Goal: Find specific page/section: Find specific page/section

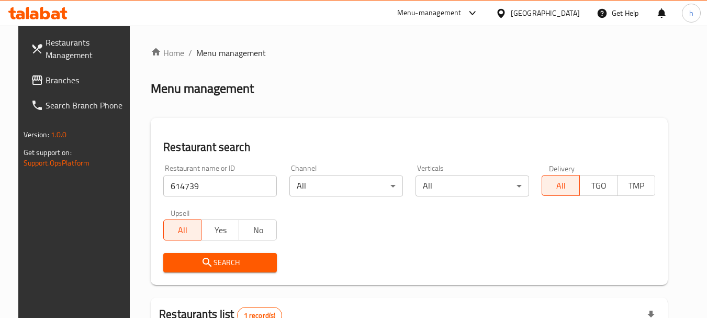
scroll to position [105, 0]
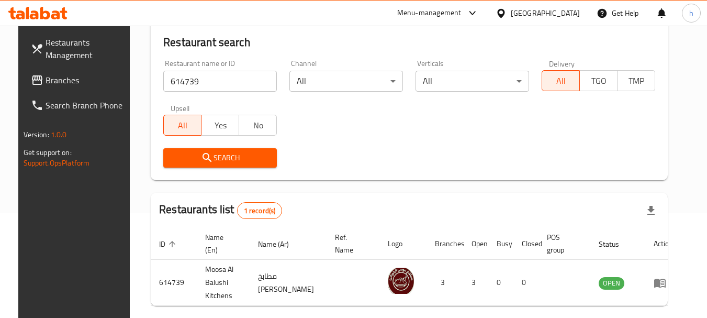
click at [579, 11] on div "[GEOGRAPHIC_DATA]" at bounding box center [545, 13] width 69 height 12
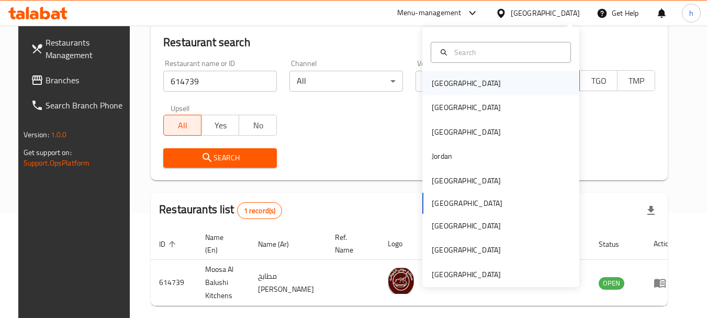
click at [435, 84] on div "[GEOGRAPHIC_DATA]" at bounding box center [466, 83] width 69 height 12
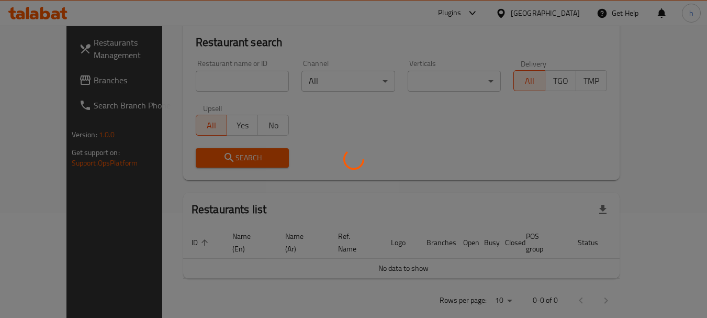
click at [55, 81] on div at bounding box center [353, 159] width 707 height 318
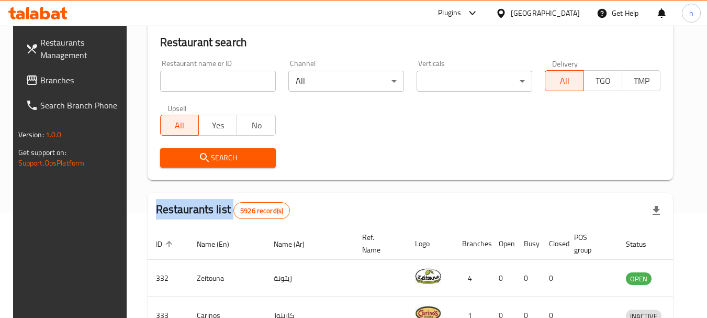
click at [55, 81] on div "Restaurants Management Branches Search Branch Phone Version: 1.0.0 Get support …" at bounding box center [353, 268] width 681 height 695
click at [40, 76] on span "Branches" at bounding box center [81, 80] width 83 height 13
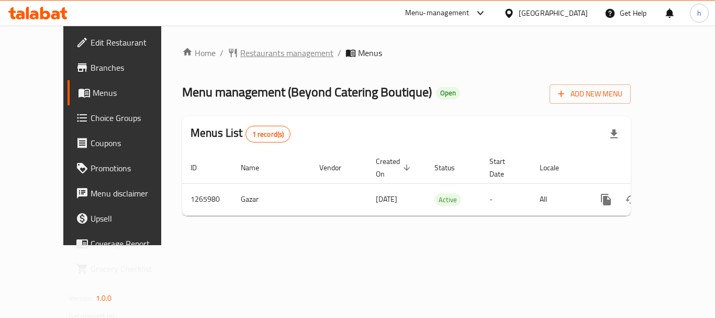
click at [240, 54] on span "Restaurants management" at bounding box center [286, 53] width 93 height 13
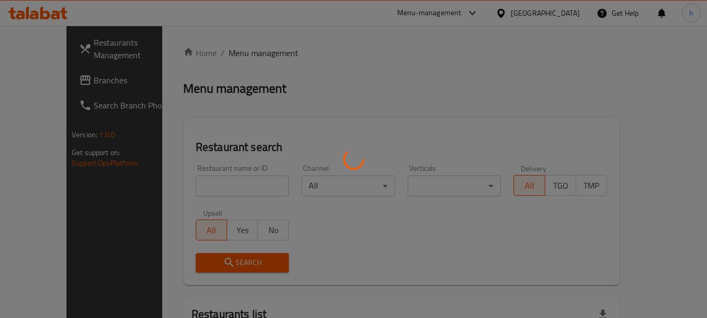
click at [204, 189] on div at bounding box center [353, 159] width 707 height 318
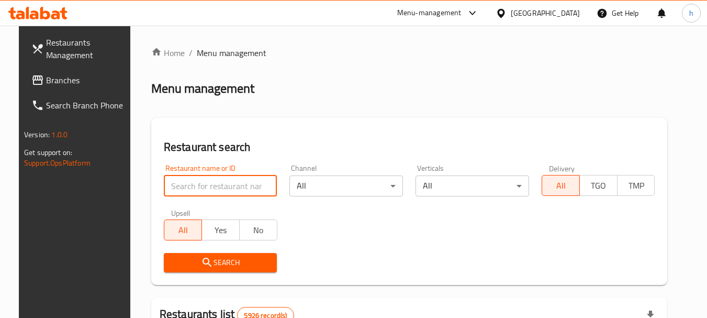
click at [204, 189] on input "search" at bounding box center [221, 185] width 114 height 21
paste input "687081"
type input "687081"
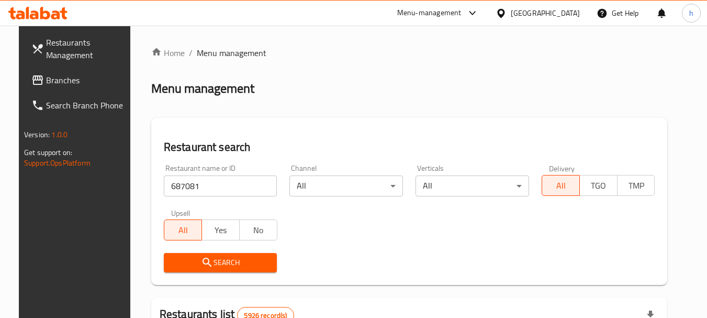
click at [213, 256] on span "Search" at bounding box center [220, 262] width 97 height 13
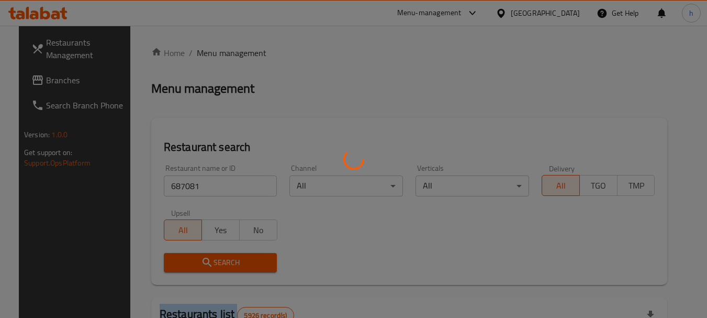
click at [213, 256] on div at bounding box center [353, 159] width 707 height 318
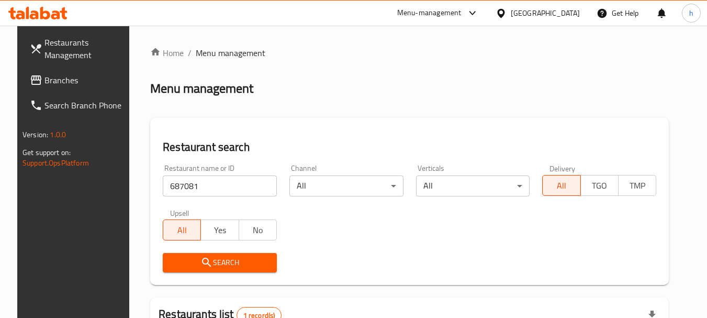
click at [561, 12] on div "Bahrain" at bounding box center [545, 13] width 69 height 12
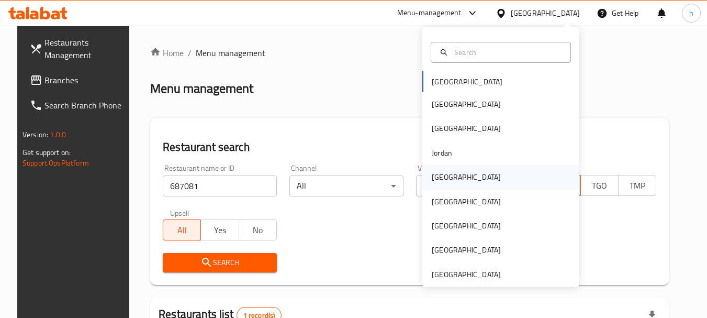
click at [433, 171] on div "[GEOGRAPHIC_DATA]" at bounding box center [466, 177] width 69 height 12
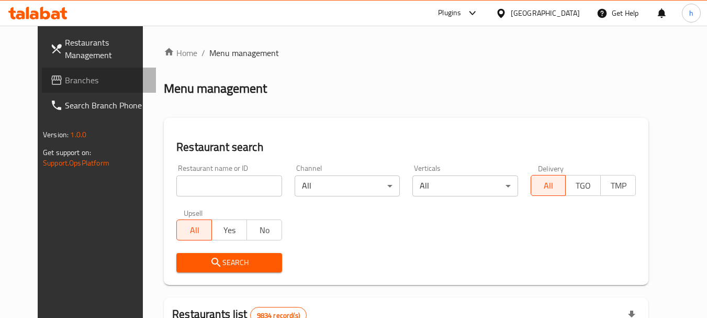
click at [65, 75] on span "Branches" at bounding box center [106, 80] width 83 height 13
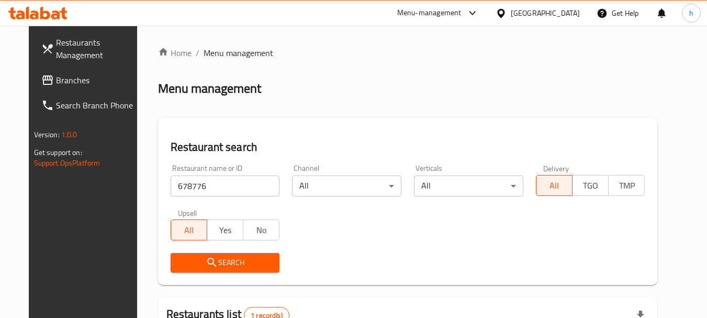
scroll to position [136, 0]
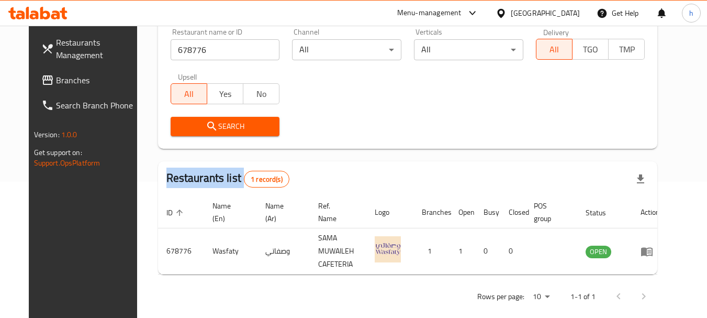
click at [41, 74] on span at bounding box center [48, 80] width 15 height 13
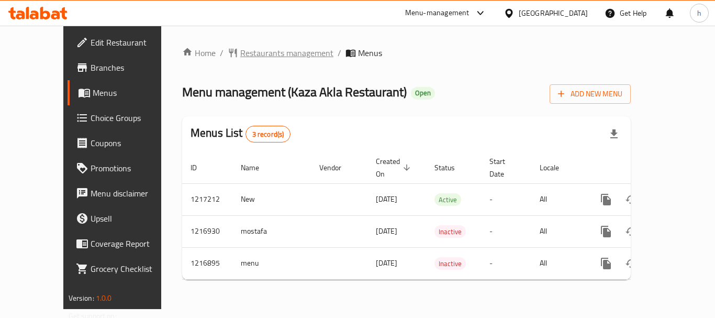
click at [263, 48] on span "Restaurants management" at bounding box center [286, 53] width 93 height 13
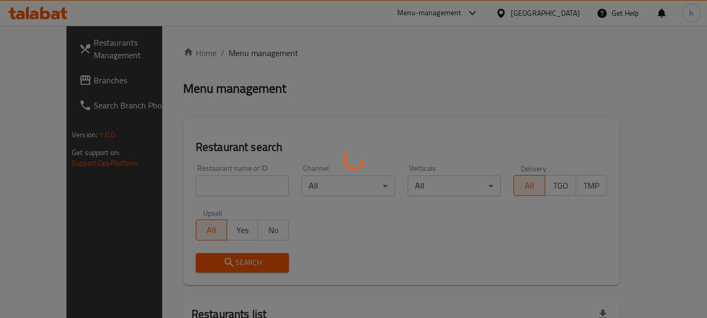
click at [178, 177] on div at bounding box center [353, 159] width 707 height 318
click at [177, 176] on div at bounding box center [353, 159] width 707 height 318
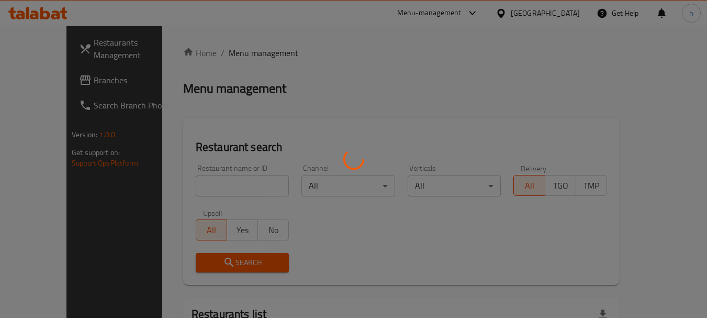
click at [185, 187] on div at bounding box center [353, 159] width 707 height 318
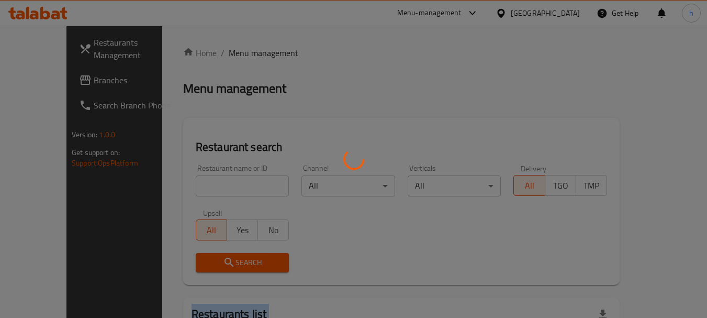
click at [185, 187] on div at bounding box center [353, 159] width 707 height 318
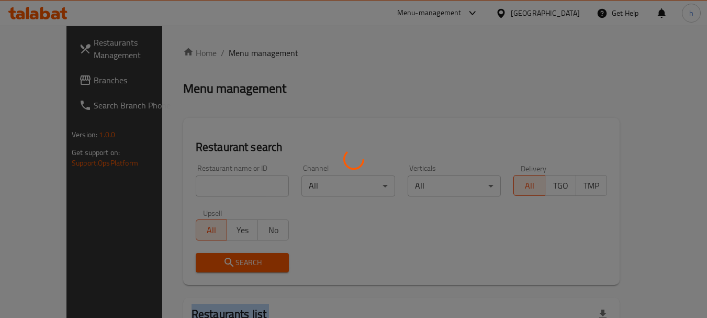
click at [185, 187] on div at bounding box center [353, 159] width 707 height 318
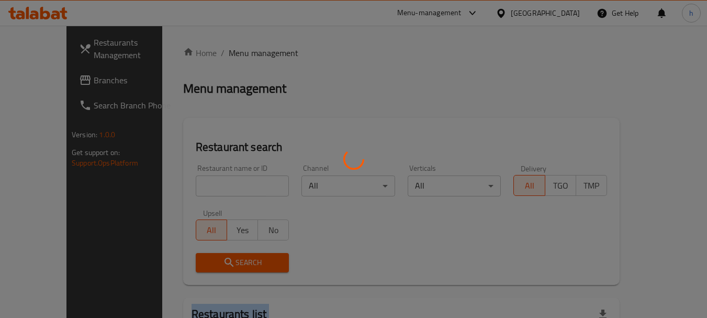
click at [185, 187] on div at bounding box center [353, 159] width 707 height 318
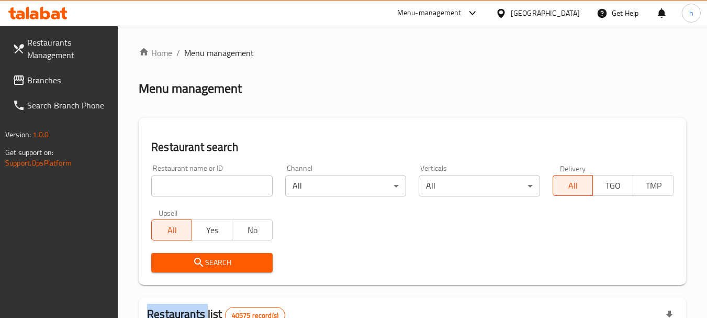
click at [185, 187] on input "search" at bounding box center [211, 185] width 121 height 21
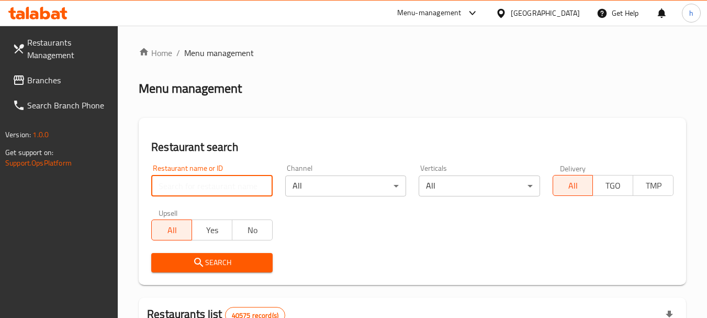
paste input "672544"
type input "672544"
click at [221, 260] on span "Search" at bounding box center [212, 262] width 104 height 13
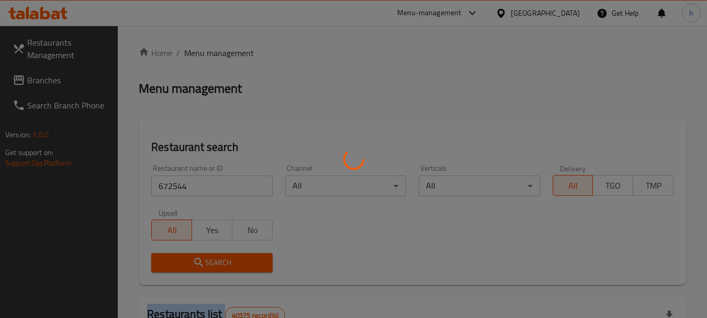
click at [221, 260] on div at bounding box center [353, 159] width 707 height 318
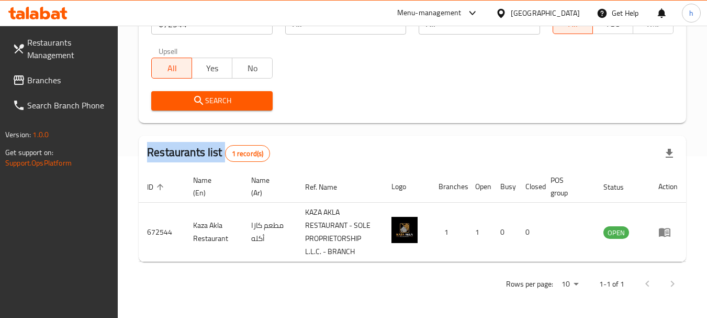
scroll to position [162, 0]
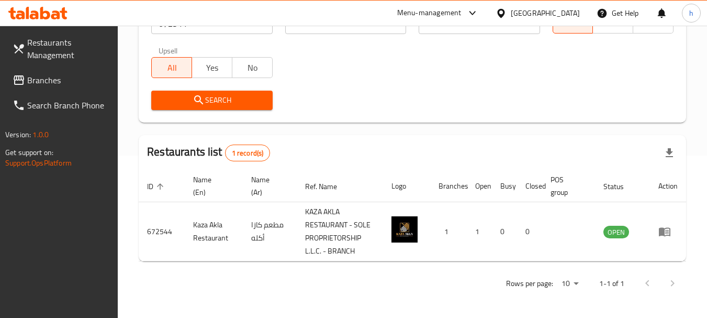
click at [537, 14] on div "[GEOGRAPHIC_DATA]" at bounding box center [545, 13] width 69 height 12
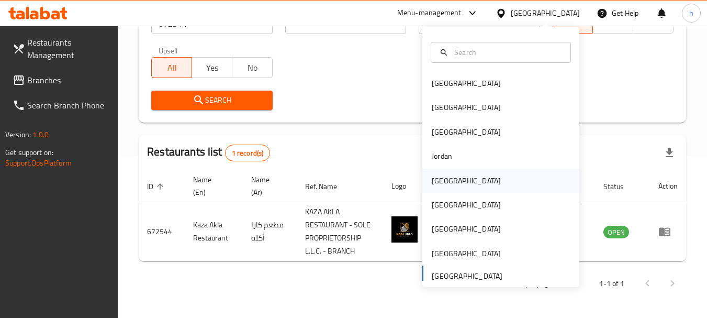
click at [451, 177] on div "[GEOGRAPHIC_DATA]" at bounding box center [466, 181] width 86 height 24
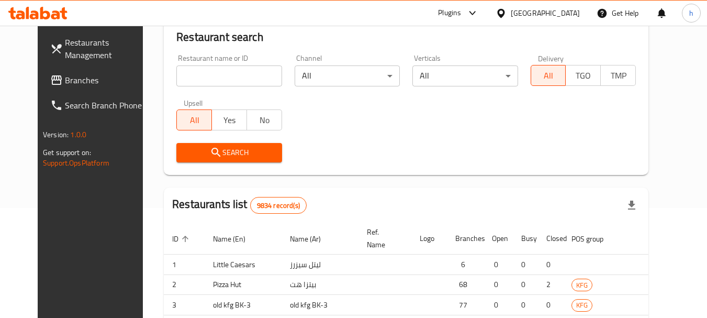
scroll to position [162, 0]
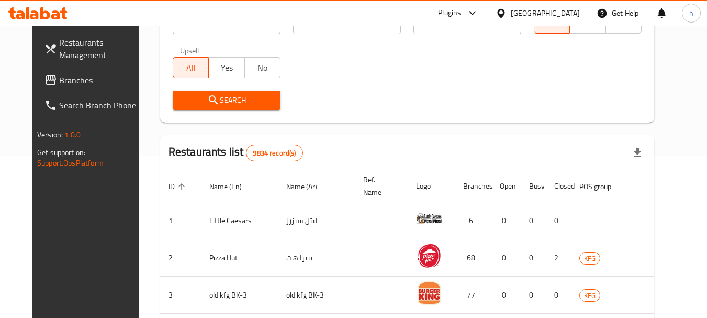
click at [59, 79] on span "Branches" at bounding box center [100, 80] width 83 height 13
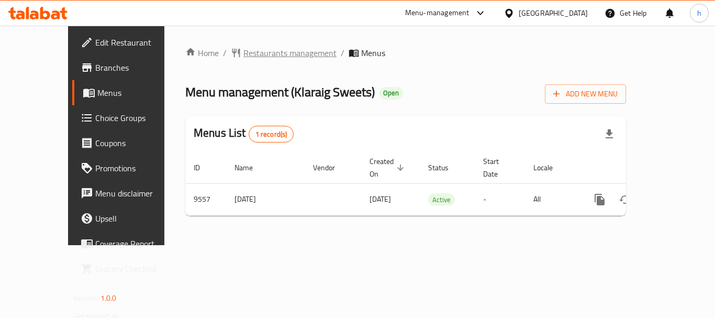
click at [261, 50] on span "Restaurants management" at bounding box center [289, 53] width 93 height 13
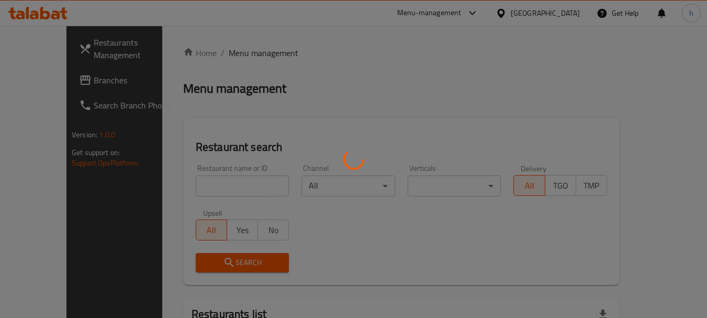
click at [261, 50] on div at bounding box center [353, 159] width 707 height 318
click at [198, 182] on div at bounding box center [353, 159] width 707 height 318
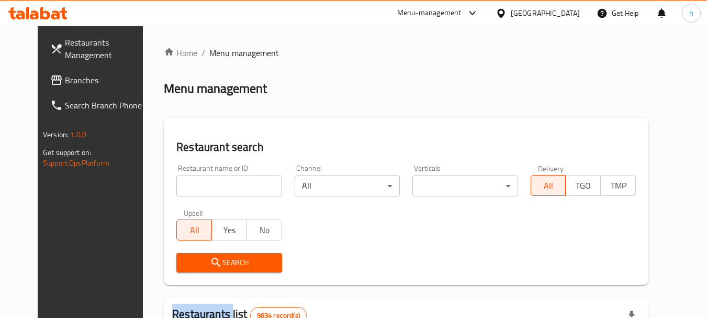
click at [198, 182] on div "Home / Menu management Menu management Restaurant search Restaurant name or ID …" at bounding box center [406, 324] width 485 height 555
click at [198, 182] on input "search" at bounding box center [228, 185] width 105 height 21
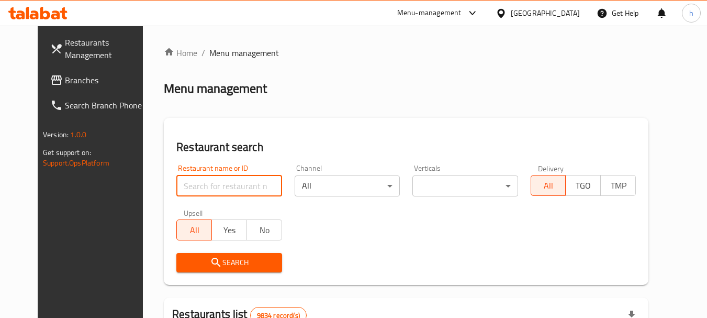
paste input "5784"
type input "5784"
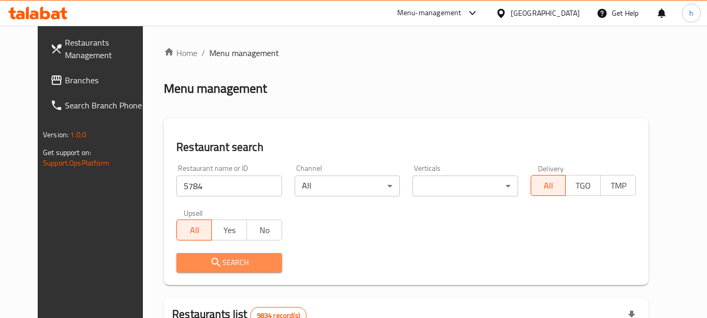
click at [230, 270] on button "Search" at bounding box center [228, 262] width 105 height 19
click at [230, 270] on div at bounding box center [353, 159] width 707 height 318
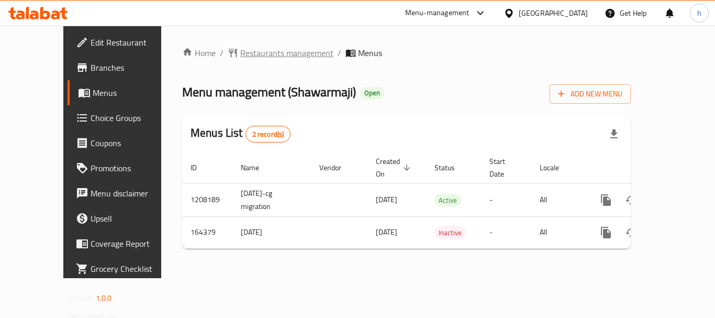
click at [240, 50] on span "Restaurants management" at bounding box center [286, 53] width 93 height 13
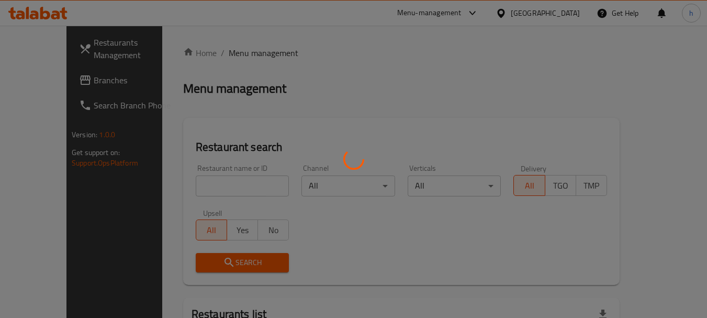
click at [200, 182] on div at bounding box center [353, 159] width 707 height 318
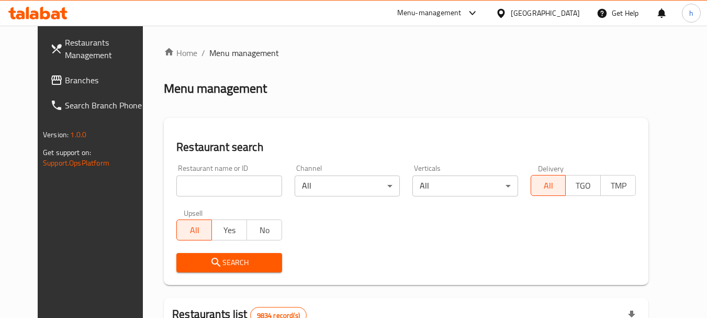
click at [200, 182] on input "search" at bounding box center [228, 185] width 105 height 21
paste input "616091"
type input "616091"
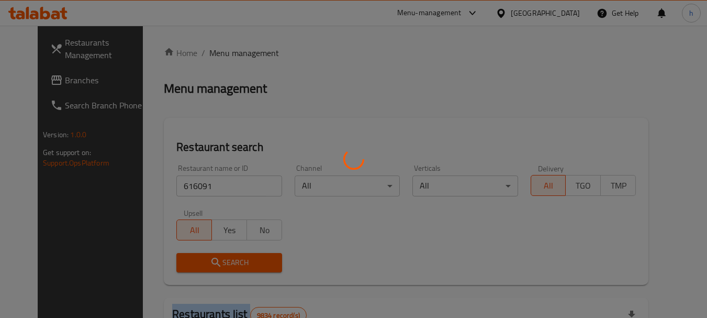
click at [203, 260] on div at bounding box center [353, 159] width 707 height 318
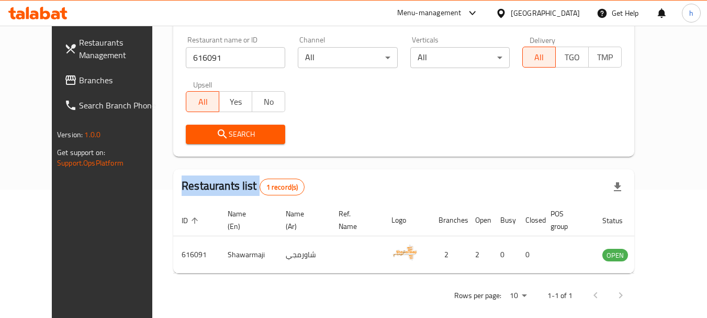
scroll to position [140, 0]
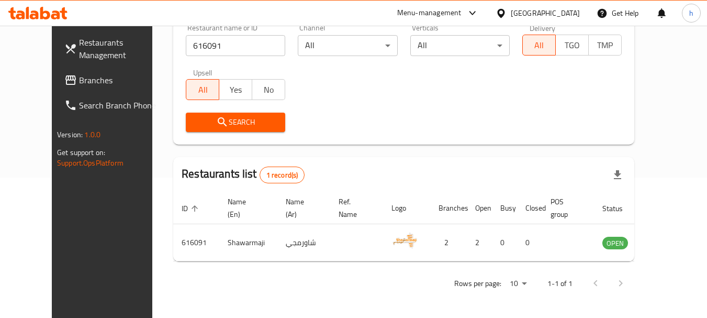
click at [566, 13] on div "Kuwait" at bounding box center [545, 13] width 69 height 12
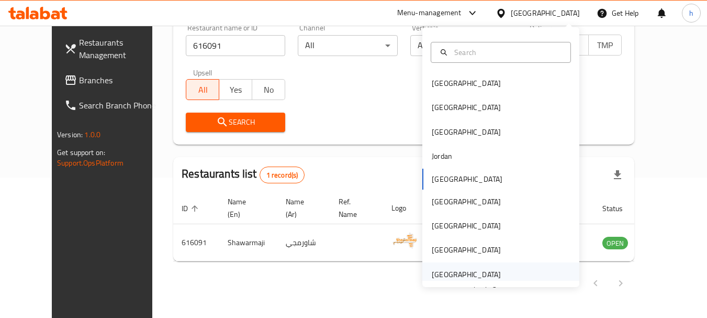
click at [460, 272] on div "United Arab Emirates" at bounding box center [466, 275] width 69 height 12
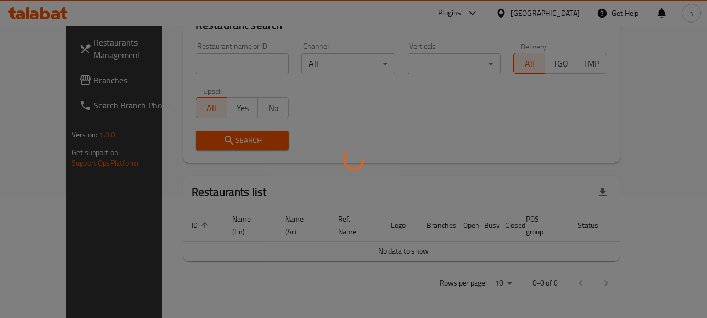
scroll to position [110, 0]
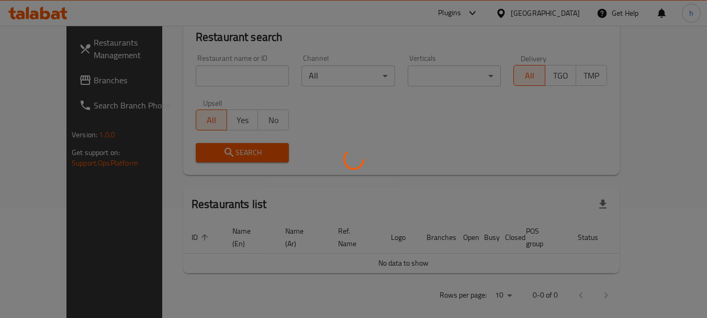
click at [64, 76] on div at bounding box center [353, 159] width 707 height 318
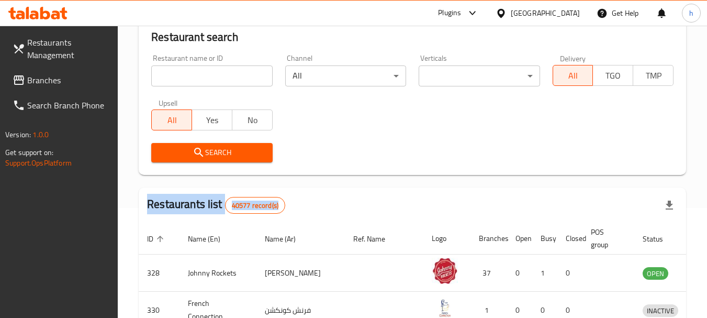
scroll to position [140, 0]
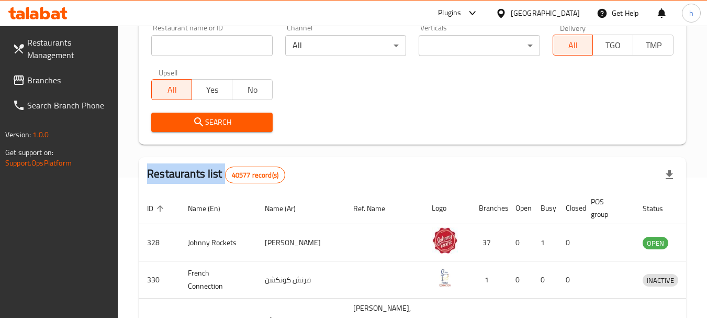
click at [64, 76] on div at bounding box center [353, 159] width 707 height 318
click at [50, 83] on span "Branches" at bounding box center [68, 80] width 83 height 13
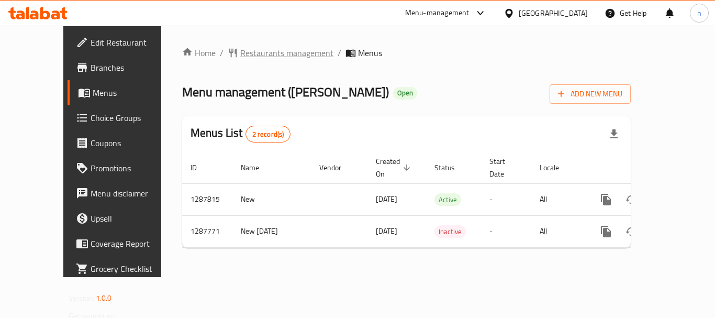
click at [264, 50] on span "Restaurants management" at bounding box center [286, 53] width 93 height 13
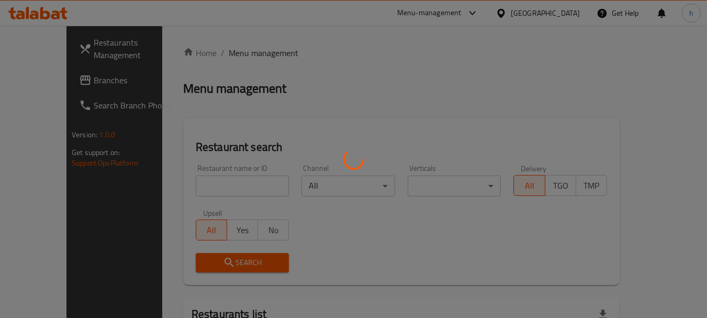
click at [212, 189] on div at bounding box center [353, 159] width 707 height 318
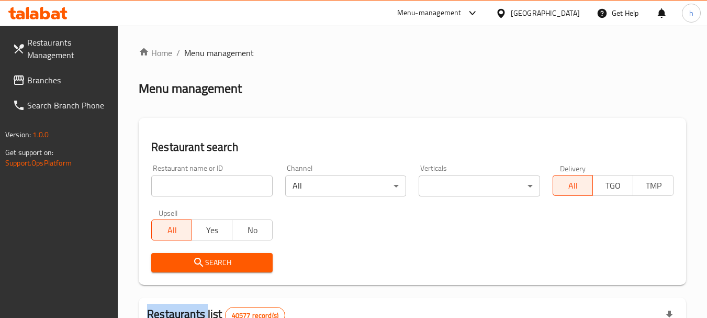
click at [212, 189] on div at bounding box center [353, 159] width 707 height 318
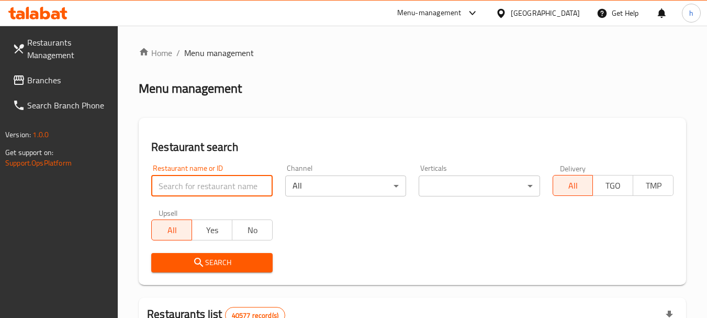
click at [212, 189] on input "search" at bounding box center [211, 185] width 121 height 21
paste input "696852"
type input "696852"
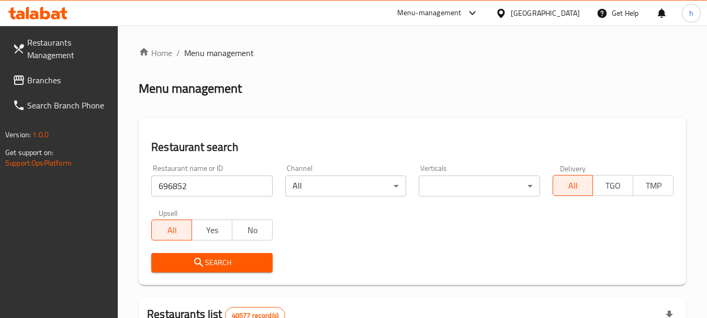
click at [216, 257] on span "Search" at bounding box center [212, 262] width 104 height 13
click at [216, 257] on div at bounding box center [353, 159] width 707 height 318
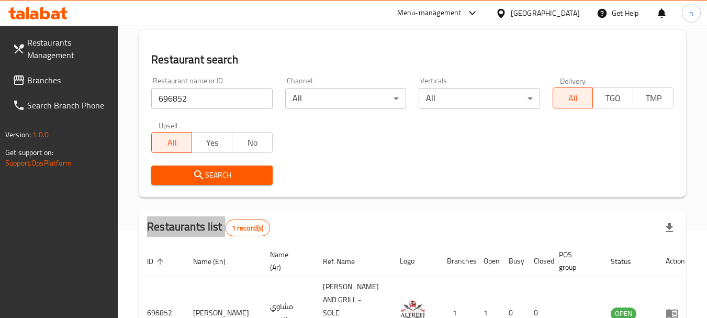
scroll to position [149, 0]
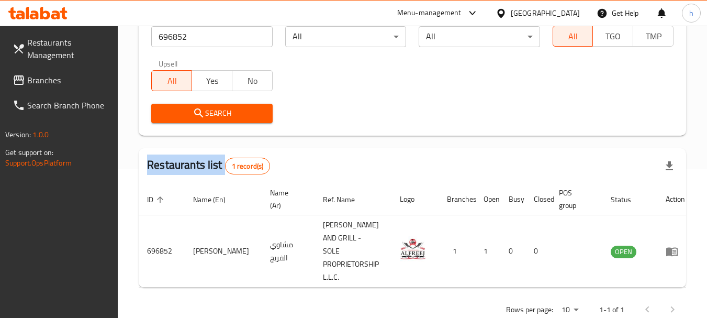
click at [37, 79] on span "Branches" at bounding box center [68, 80] width 83 height 13
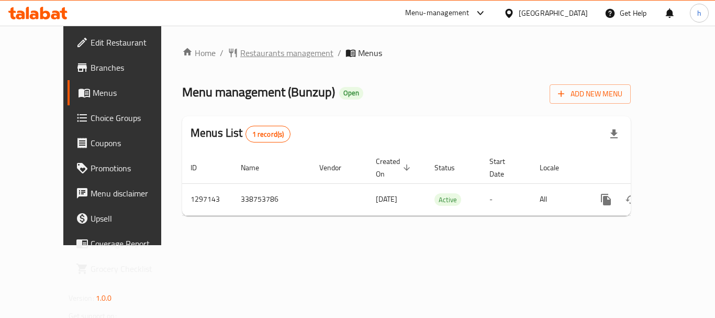
click at [253, 54] on span "Restaurants management" at bounding box center [286, 53] width 93 height 13
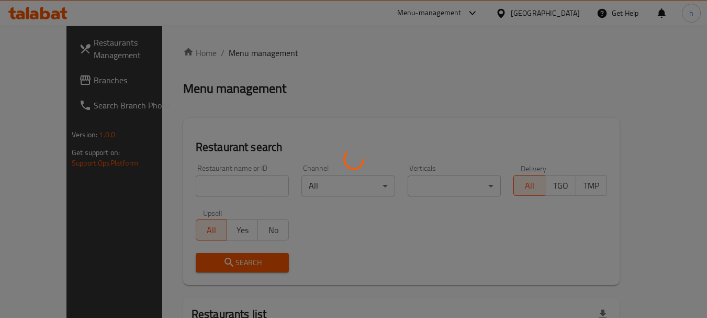
click at [181, 193] on div at bounding box center [353, 159] width 707 height 318
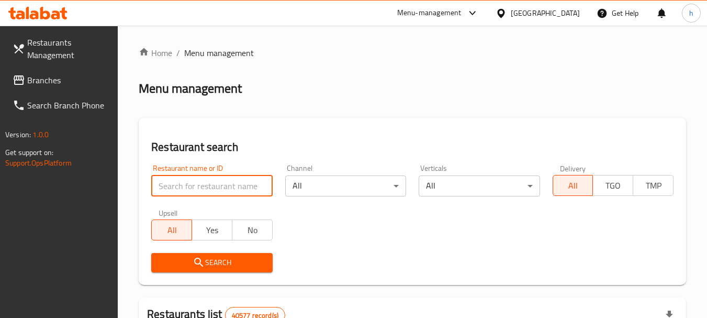
click at [180, 185] on input "search" at bounding box center [211, 185] width 121 height 21
paste input "700378"
type input "700378"
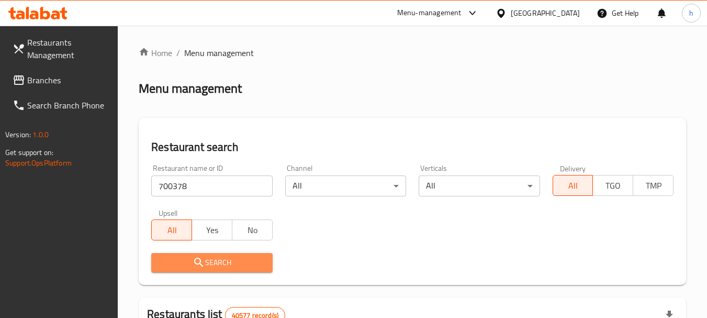
click at [203, 262] on icon "submit" at bounding box center [199, 262] width 13 height 13
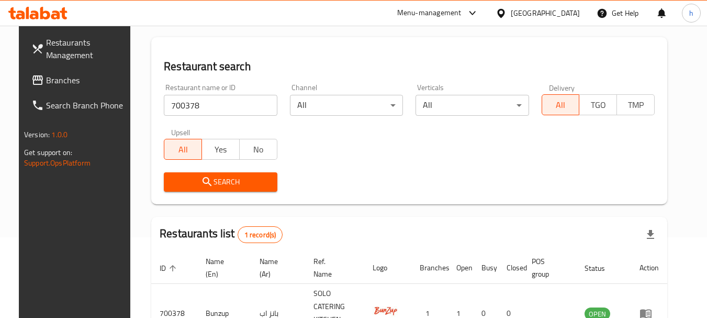
scroll to position [136, 0]
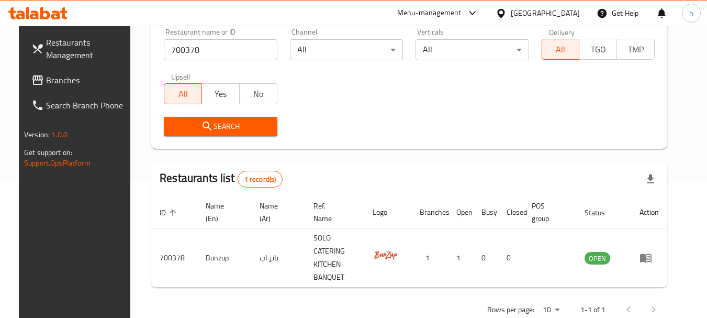
click at [549, 13] on div "[GEOGRAPHIC_DATA]" at bounding box center [545, 13] width 69 height 12
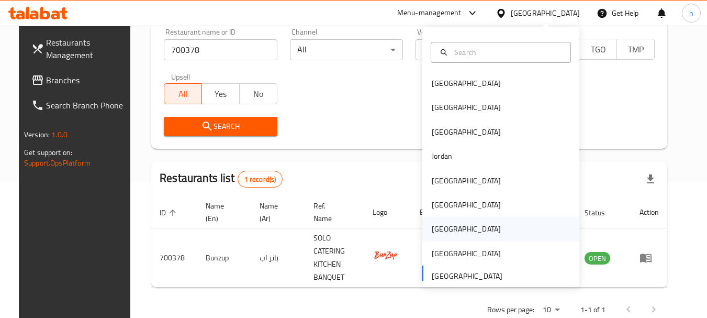
click at [437, 230] on div "[GEOGRAPHIC_DATA]" at bounding box center [466, 229] width 69 height 12
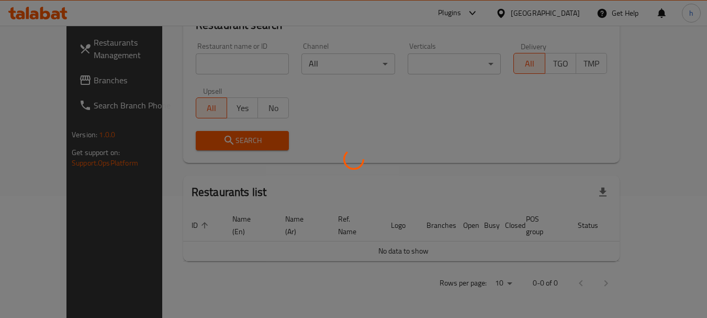
scroll to position [110, 0]
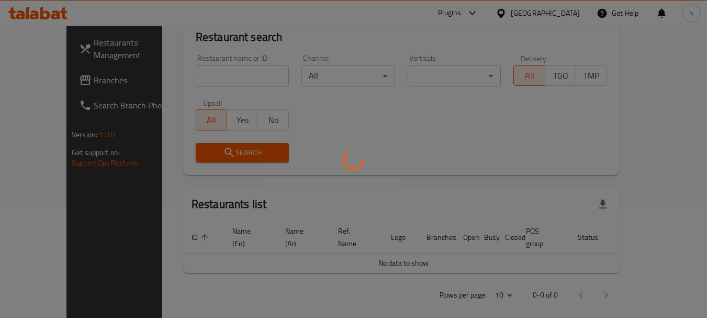
click at [39, 81] on div at bounding box center [353, 159] width 707 height 318
click at [46, 79] on div at bounding box center [353, 159] width 707 height 318
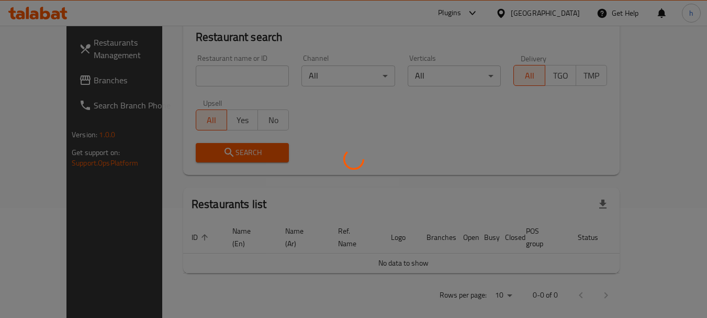
scroll to position [136, 0]
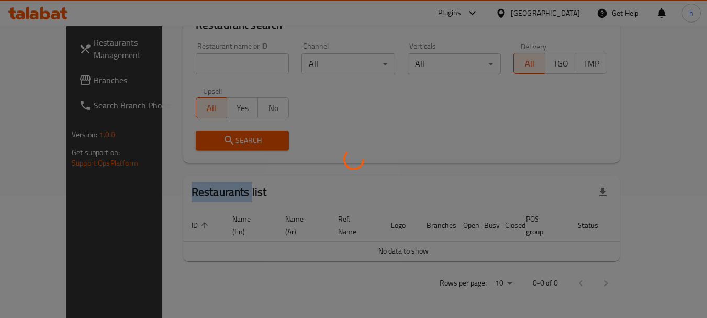
click at [46, 79] on div at bounding box center [353, 159] width 707 height 318
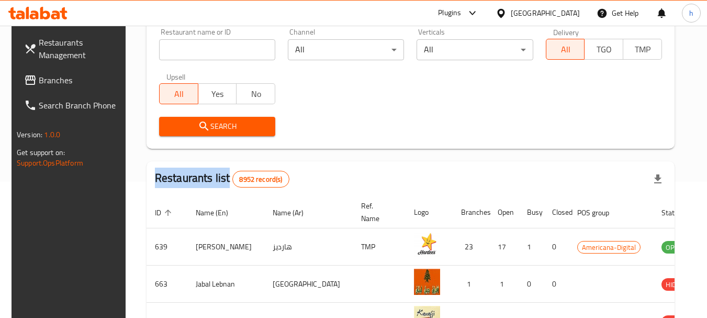
click at [46, 79] on div "Restaurants Management Branches Search Branch Phone Version: 1.0.0 Get support …" at bounding box center [354, 239] width 684 height 699
click at [46, 79] on span "Branches" at bounding box center [80, 80] width 83 height 13
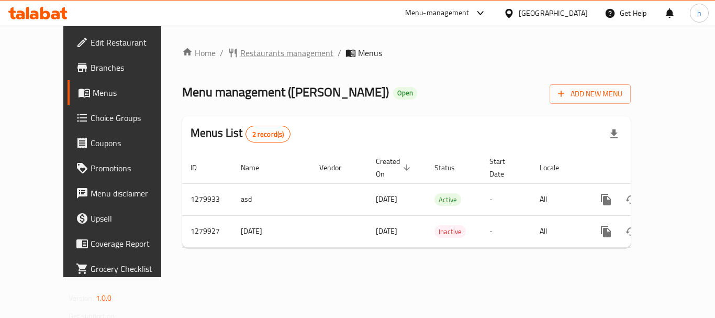
click at [258, 52] on span "Restaurants management" at bounding box center [286, 53] width 93 height 13
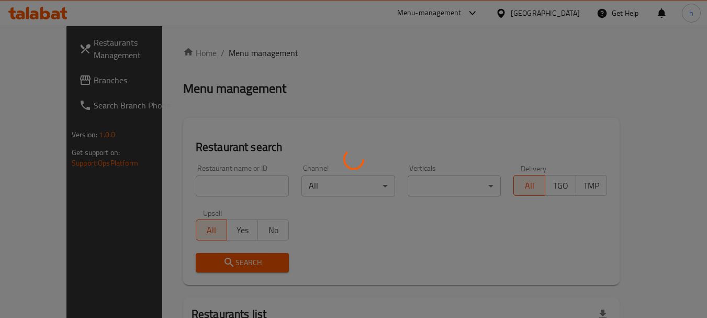
click at [188, 182] on div at bounding box center [353, 159] width 707 height 318
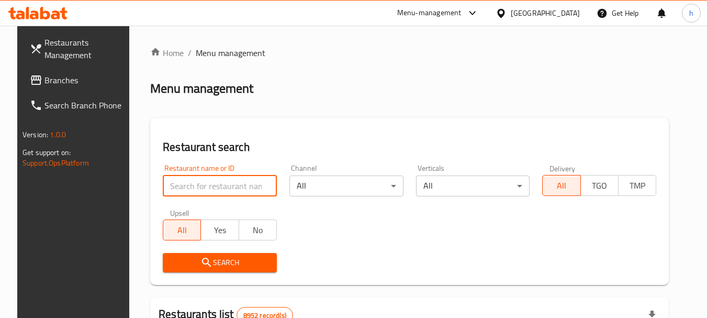
click at [188, 182] on input "search" at bounding box center [220, 185] width 114 height 21
paste input "693523"
type input "693523"
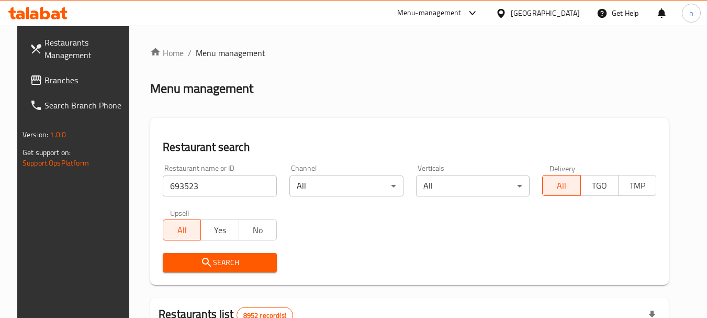
click at [214, 263] on span "Search" at bounding box center [219, 262] width 97 height 13
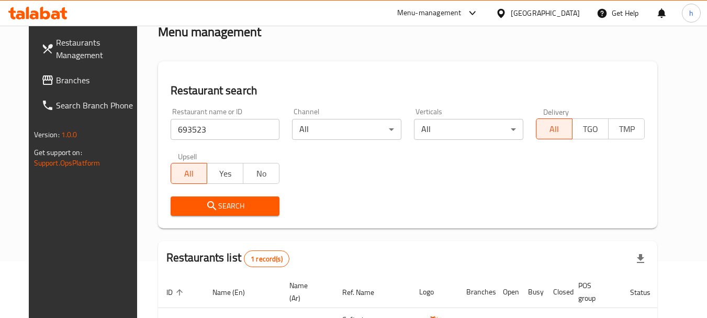
scroll to position [136, 0]
